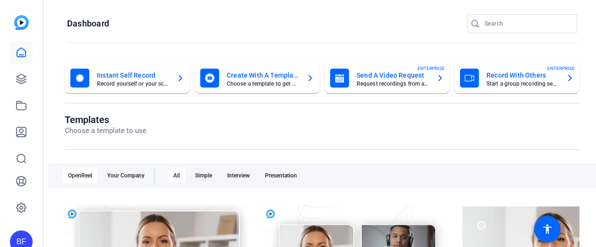
click at [18, 230] on div "BF" at bounding box center [21, 241] width 23 height 23
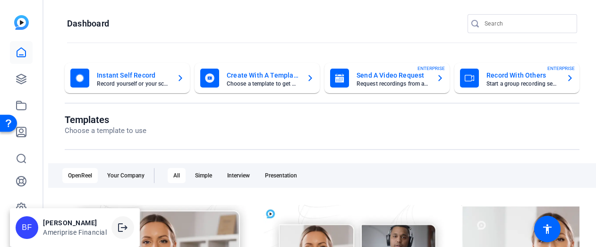
click at [121, 222] on mat-icon "logout" at bounding box center [122, 226] width 11 height 11
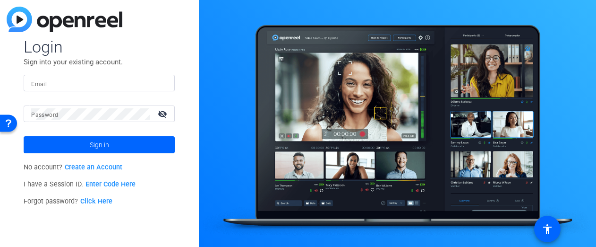
click at [110, 183] on link "Enter Code Here" at bounding box center [110, 184] width 50 height 8
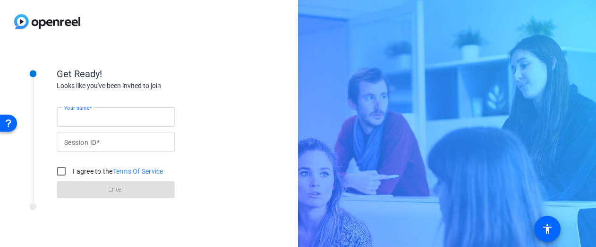
click at [131, 114] on input "Your name" at bounding box center [115, 116] width 103 height 11
click at [133, 120] on input "Your name" at bounding box center [115, 116] width 103 height 11
type input "Test"
type input "CBQc"
click at [63, 171] on input "I agree to the Terms Of Service" at bounding box center [61, 171] width 19 height 19
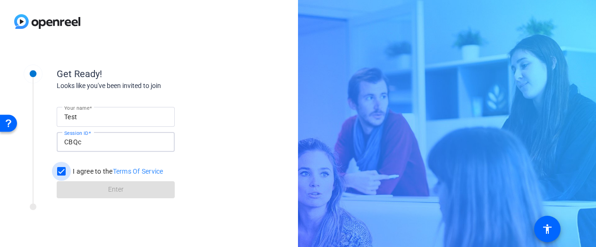
checkbox input "true"
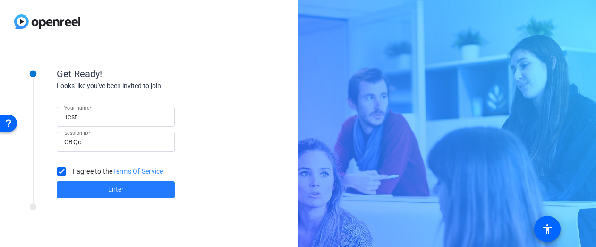
click at [81, 182] on span at bounding box center [116, 189] width 118 height 23
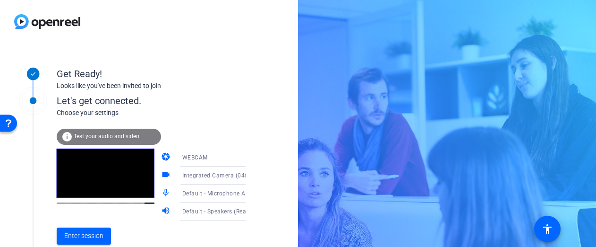
click at [122, 140] on div "info Test your audio and video" at bounding box center [109, 136] width 104 height 16
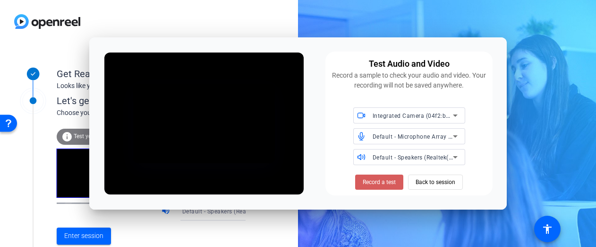
click at [379, 178] on span "Record a test" at bounding box center [379, 182] width 33 height 9
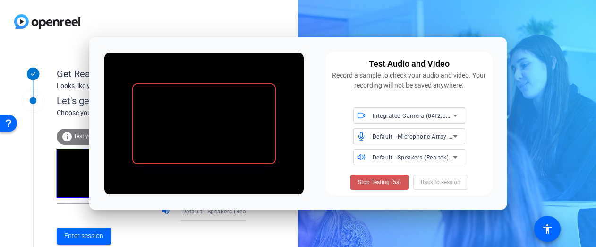
click at [379, 178] on span "Stop Testing (5s)" at bounding box center [379, 182] width 43 height 9
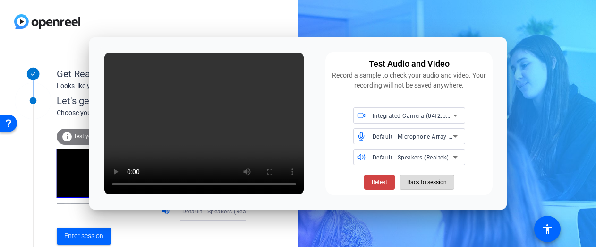
click at [429, 183] on span "Back to session" at bounding box center [427, 182] width 40 height 18
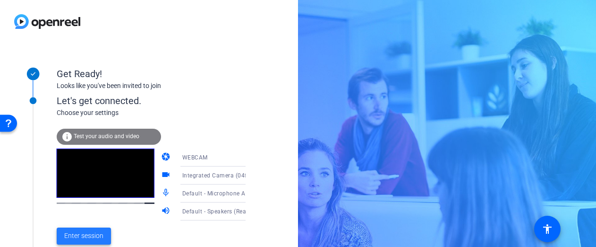
click at [99, 238] on span "Enter session" at bounding box center [83, 235] width 39 height 10
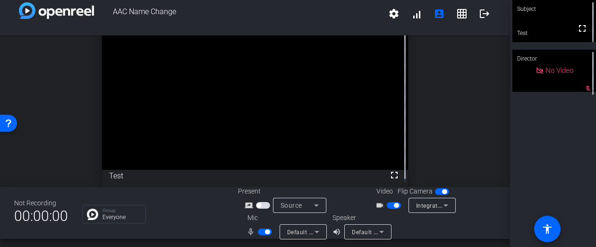
scroll to position [11, 0]
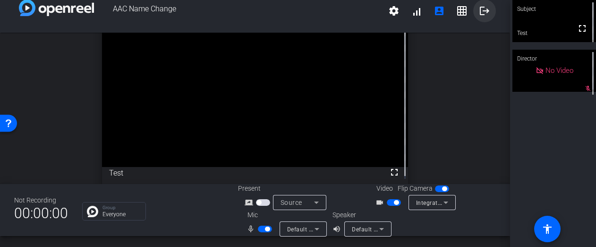
click at [484, 11] on mat-icon "logout" at bounding box center [484, 10] width 11 height 11
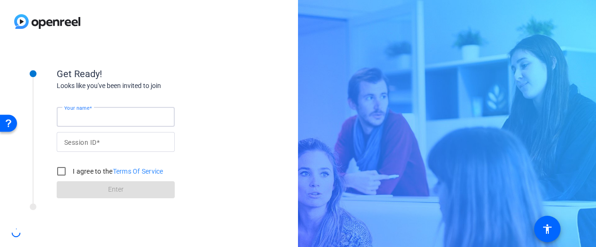
click at [152, 121] on input "Your name" at bounding box center [115, 116] width 103 height 11
type input "[PERSON_NAME]"
click at [145, 140] on input "Session ID" at bounding box center [115, 141] width 103 height 11
click at [142, 144] on input "Session ID" at bounding box center [115, 141] width 103 height 11
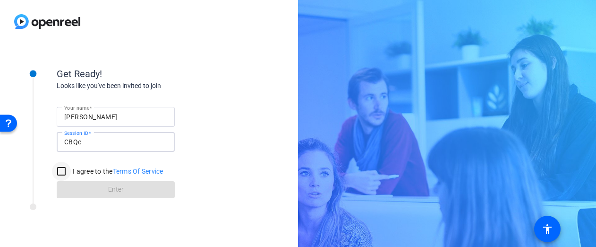
type input "CBQc"
click at [60, 169] on input "I agree to the Terms Of Service" at bounding box center [61, 171] width 19 height 19
checkbox input "true"
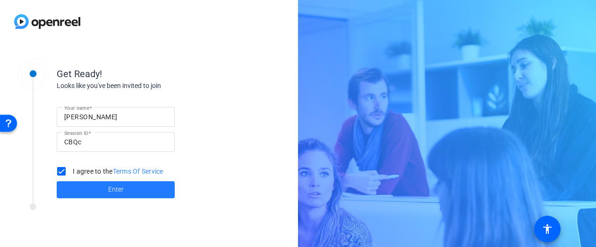
click at [90, 189] on span at bounding box center [116, 189] width 118 height 23
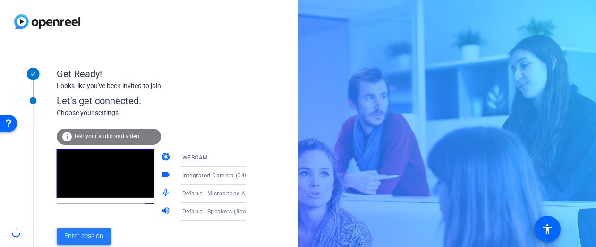
click at [94, 235] on span "Enter session" at bounding box center [83, 235] width 39 height 10
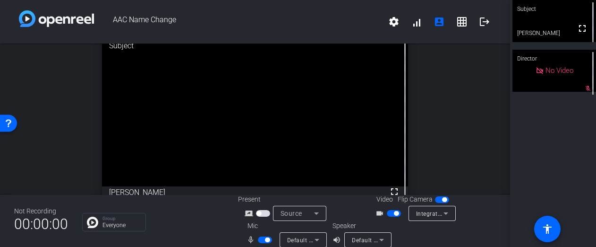
scroll to position [11, 0]
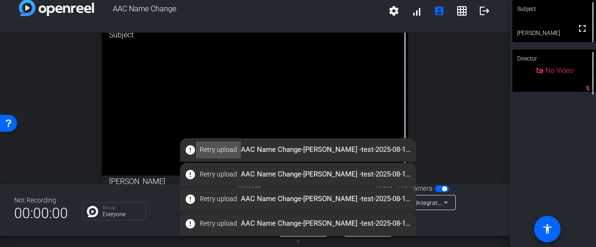
click at [221, 150] on span "Retry upload" at bounding box center [218, 150] width 37 height 10
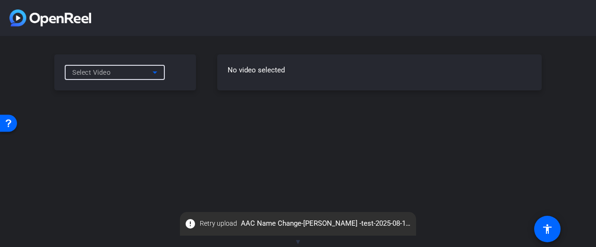
click at [160, 74] on icon at bounding box center [154, 72] width 11 height 11
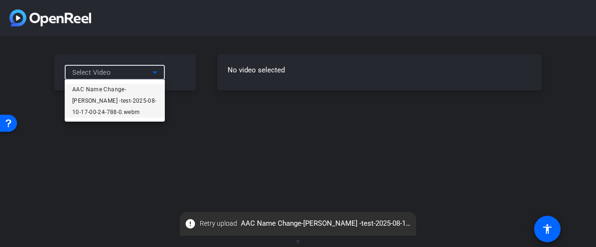
click at [147, 92] on span "AAC Name Change-[PERSON_NAME] -test-2025-08-10-17-00-24-788-0.webm" at bounding box center [114, 101] width 85 height 34
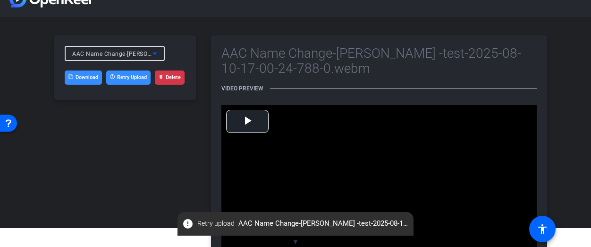
scroll to position [21, 0]
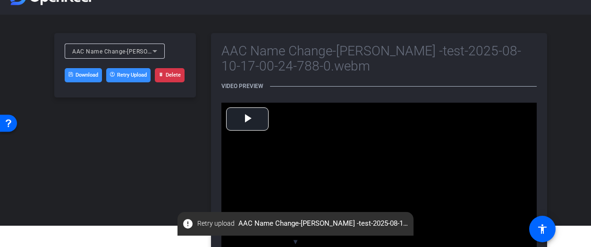
click at [96, 75] on link "Download" at bounding box center [83, 75] width 37 height 14
